Goal: Book appointment/travel/reservation

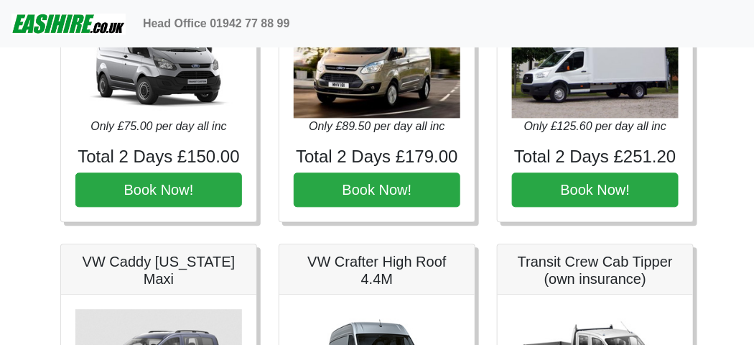
scroll to position [790, 0]
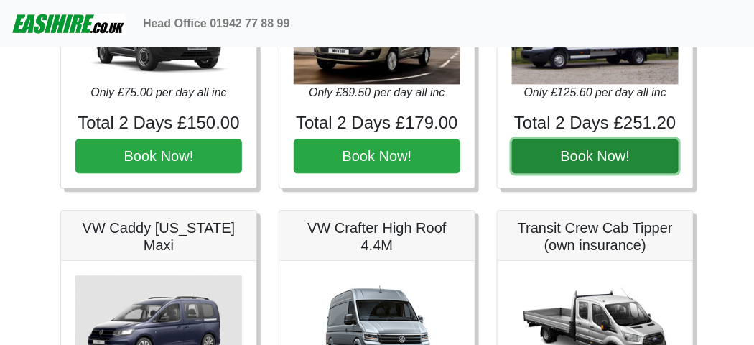
click at [613, 152] on button "Book Now!" at bounding box center [595, 156] width 167 height 34
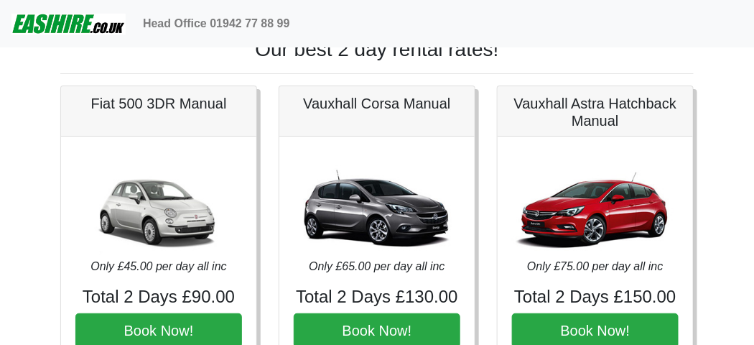
scroll to position [0, 0]
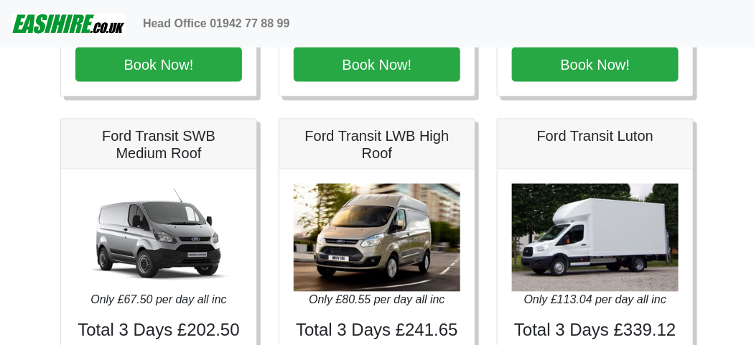
scroll to position [574, 0]
